Goal: Book appointment/travel/reservation

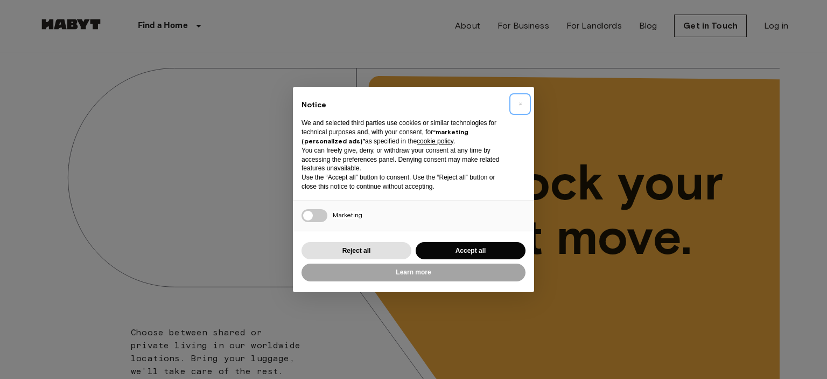
click at [519, 103] on span "×" at bounding box center [521, 104] width 4 height 13
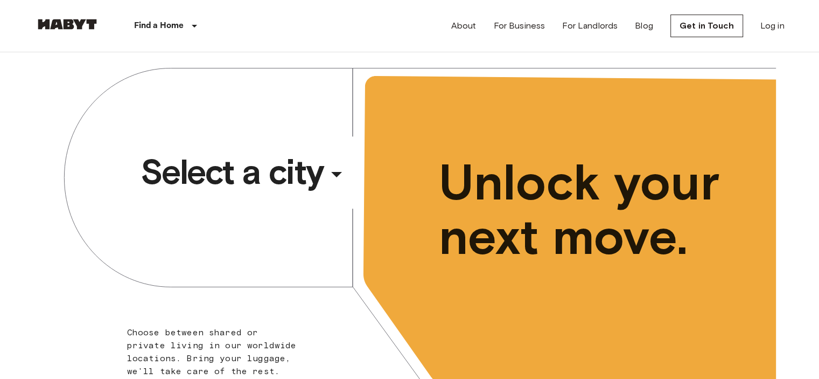
click at [298, 175] on div "​" at bounding box center [351, 183] width 111 height 22
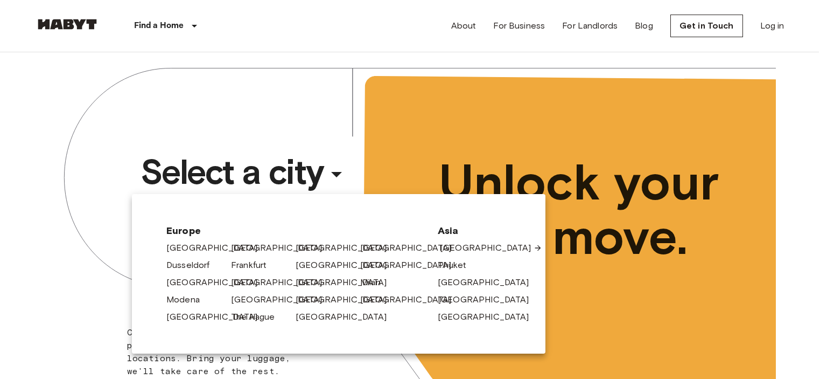
click at [467, 250] on link "[GEOGRAPHIC_DATA]" at bounding box center [491, 247] width 102 height 13
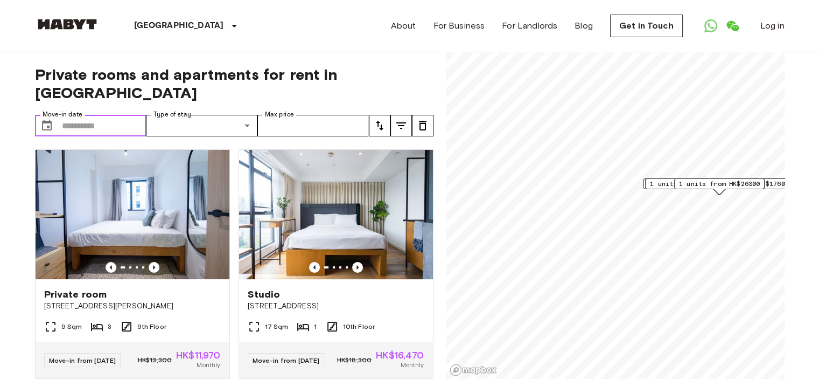
click at [119, 115] on input "Move-in date" at bounding box center [104, 126] width 85 height 22
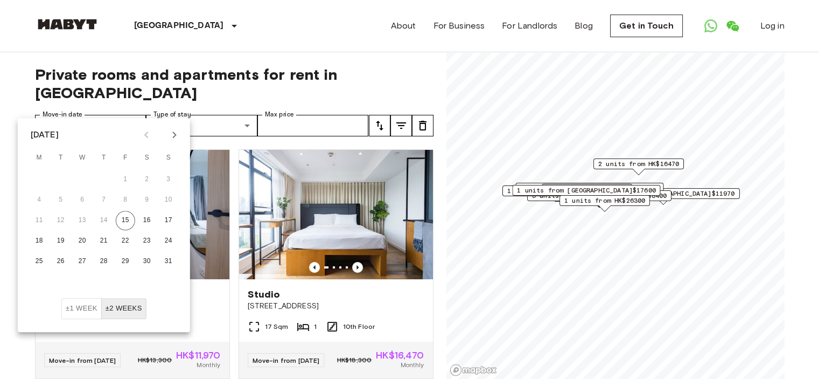
click at [175, 134] on icon "Next month" at bounding box center [174, 134] width 4 height 6
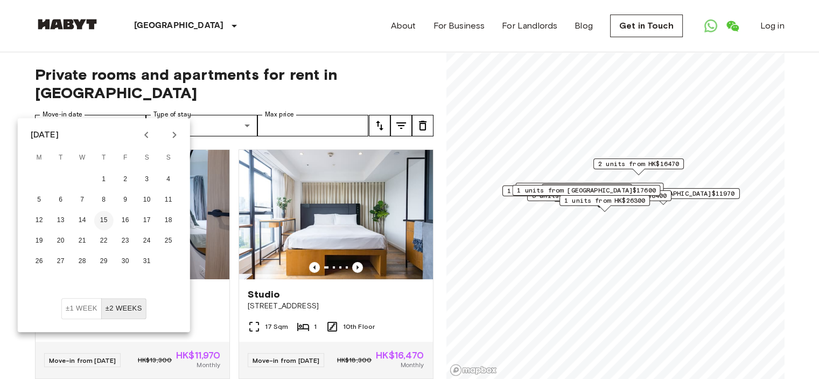
click at [99, 221] on button "15" at bounding box center [103, 220] width 19 height 19
type input "**********"
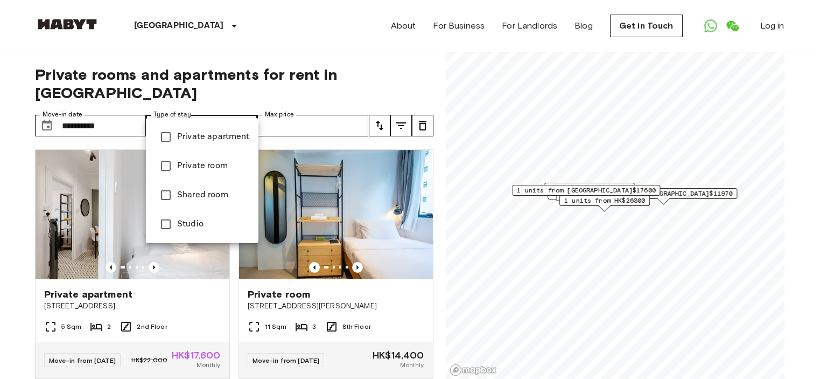
click at [247, 113] on div at bounding box center [413, 189] width 827 height 379
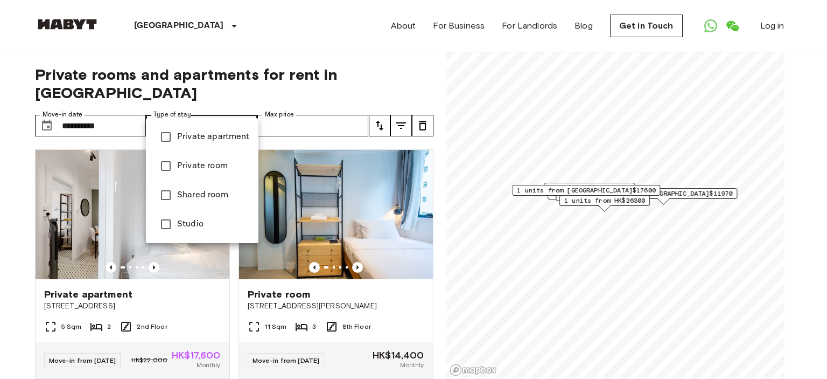
click at [244, 109] on div at bounding box center [413, 189] width 827 height 379
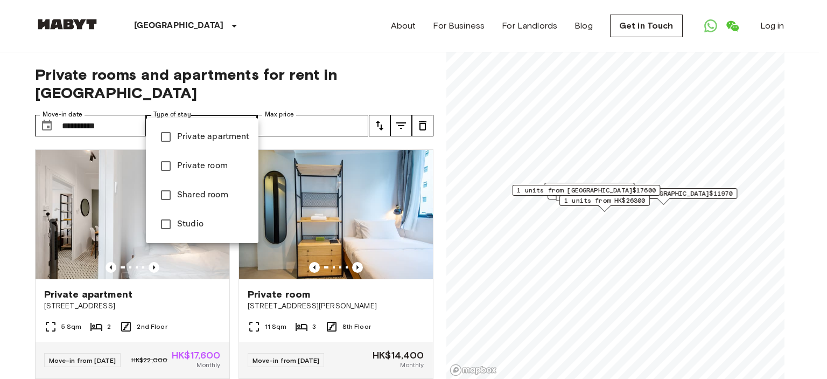
click at [237, 109] on div at bounding box center [413, 189] width 827 height 379
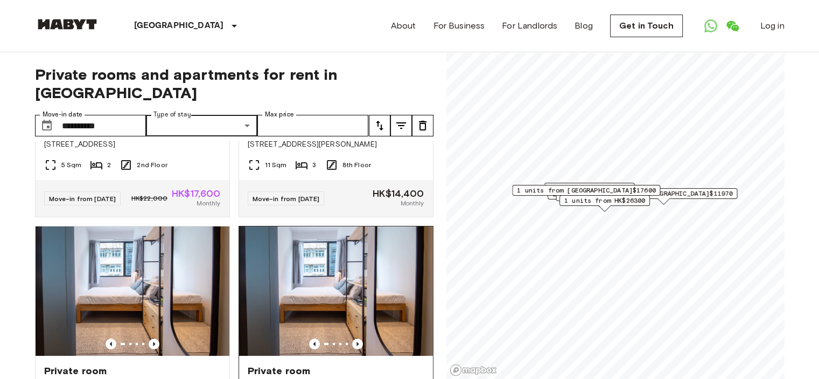
scroll to position [269, 0]
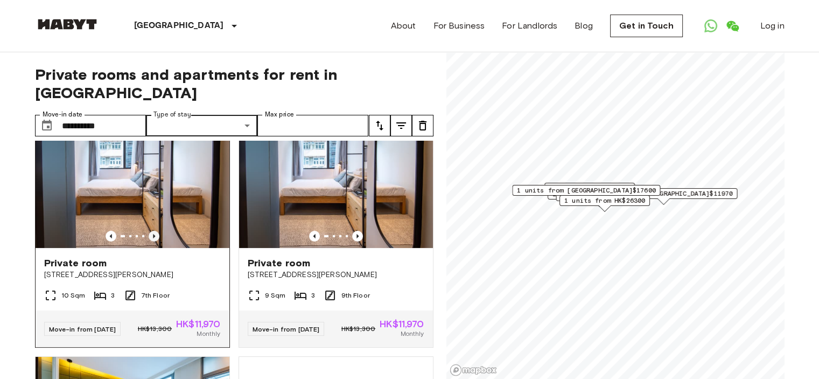
click at [153, 231] on icon "Previous image" at bounding box center [154, 236] width 11 height 11
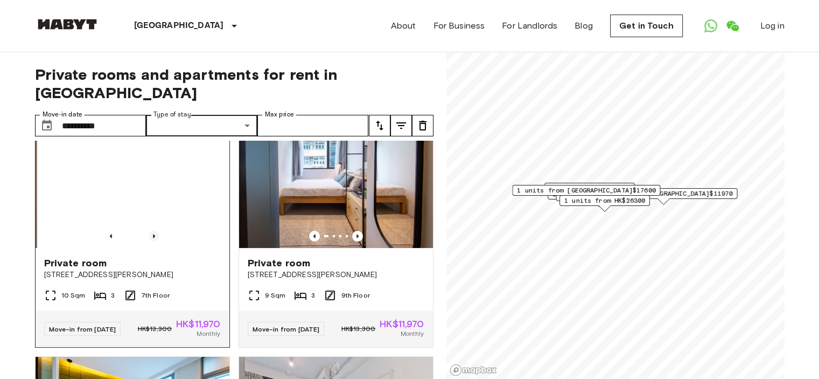
click at [153, 231] on icon "Previous image" at bounding box center [154, 236] width 11 height 11
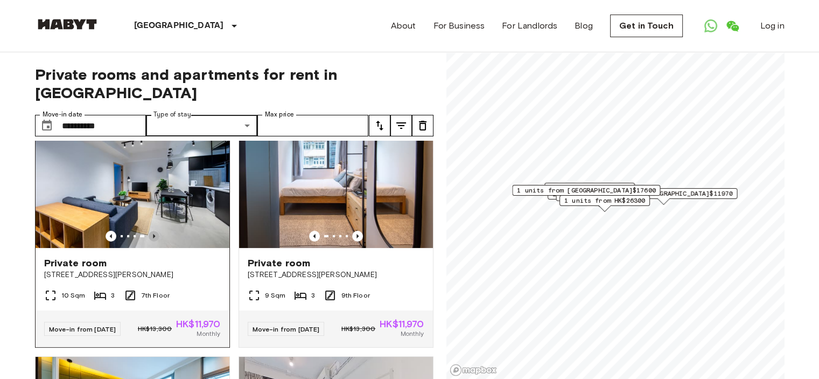
click at [153, 231] on icon "Previous image" at bounding box center [154, 236] width 11 height 11
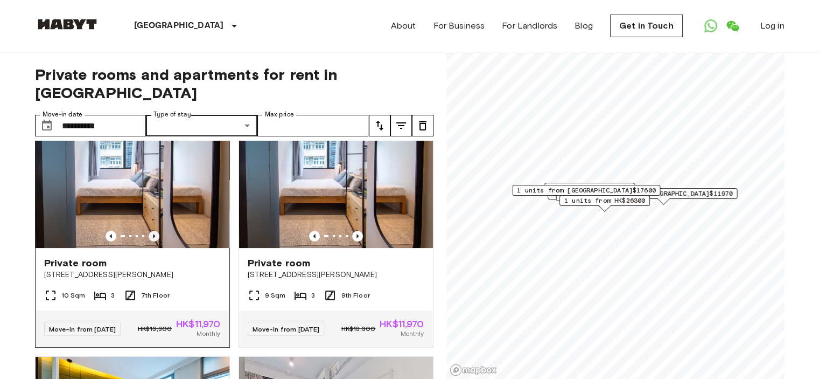
click at [153, 231] on icon "Previous image" at bounding box center [154, 236] width 11 height 11
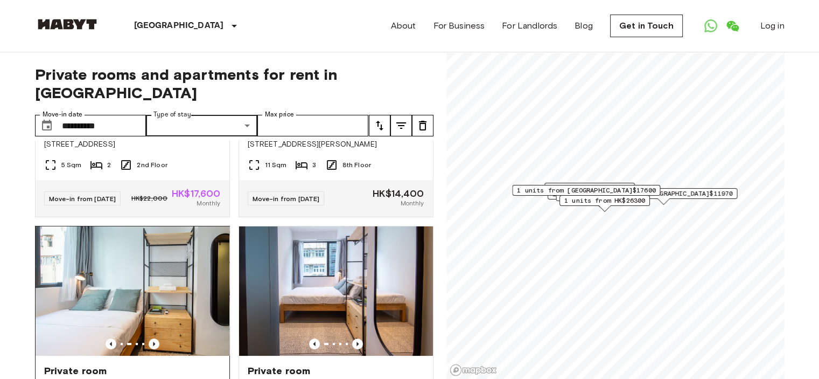
scroll to position [215, 0]
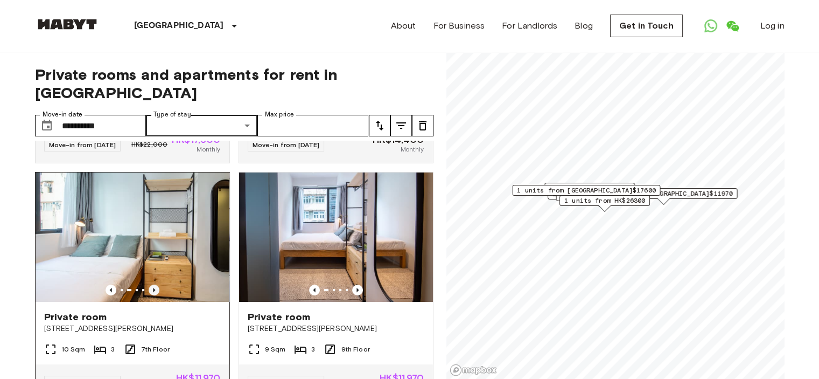
click at [153, 284] on icon "Previous image" at bounding box center [154, 289] width 11 height 11
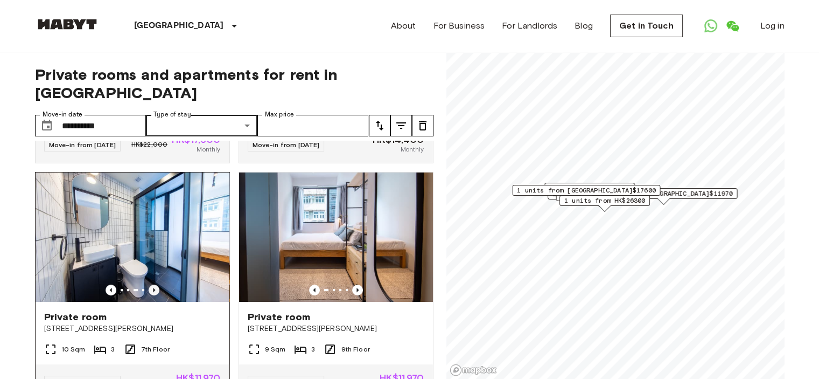
click at [153, 284] on icon "Previous image" at bounding box center [154, 289] width 11 height 11
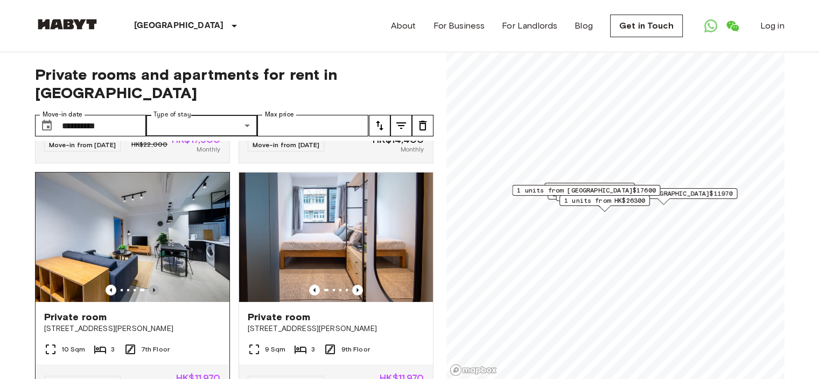
click at [154, 284] on icon "Previous image" at bounding box center [154, 289] width 11 height 11
